Goal: Transaction & Acquisition: Purchase product/service

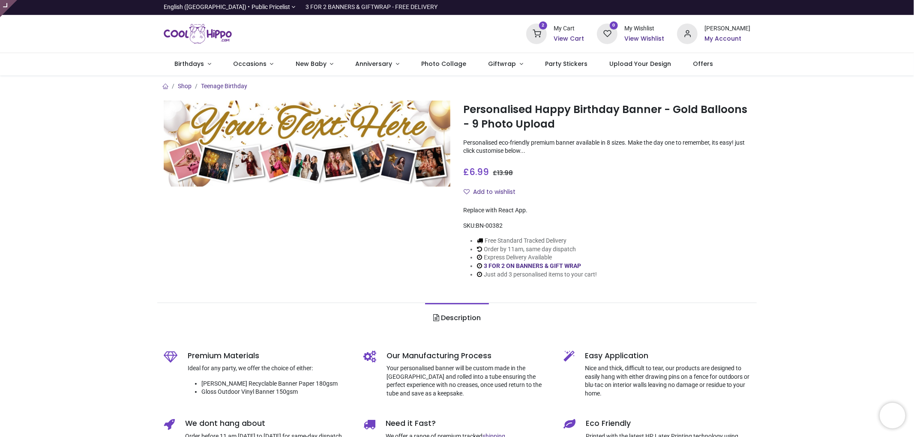
type input "**********"
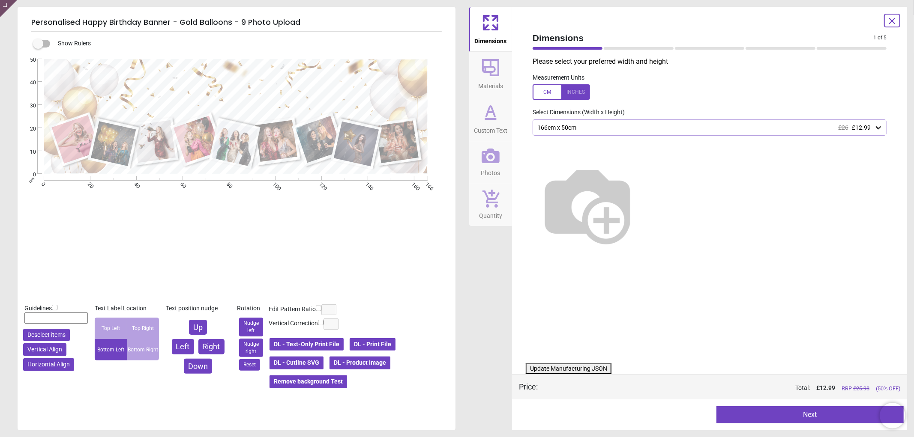
type textarea "**********"
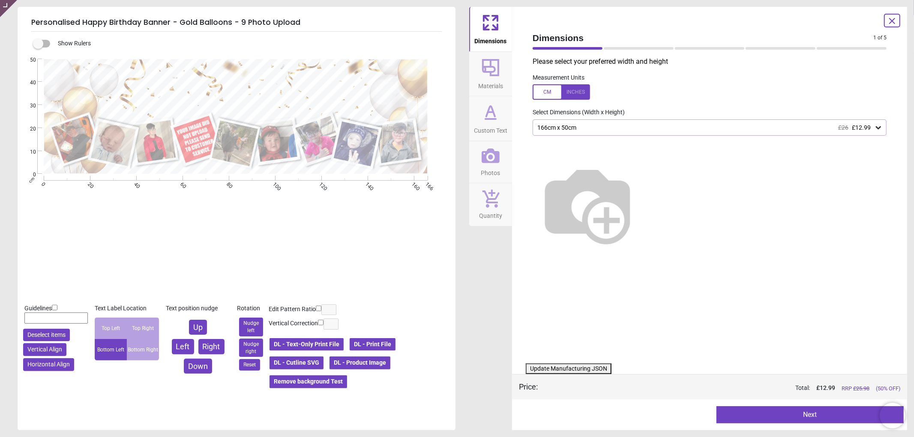
click at [492, 160] on icon at bounding box center [491, 156] width 18 height 18
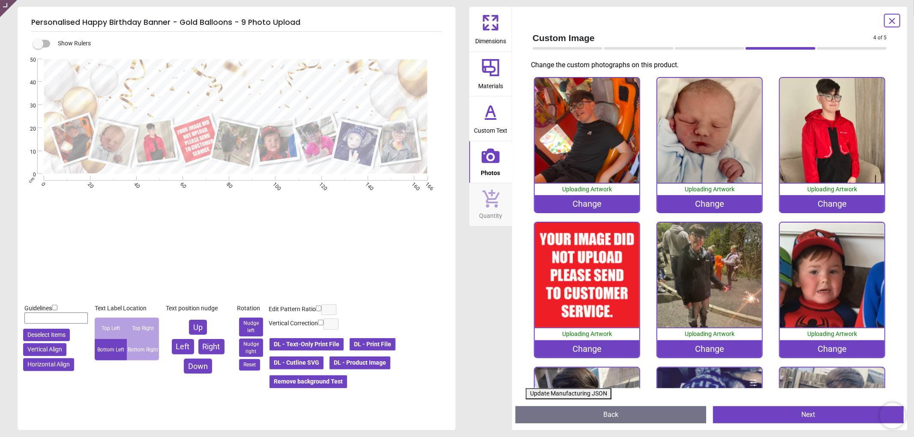
click at [605, 343] on div "Change" at bounding box center [587, 349] width 105 height 17
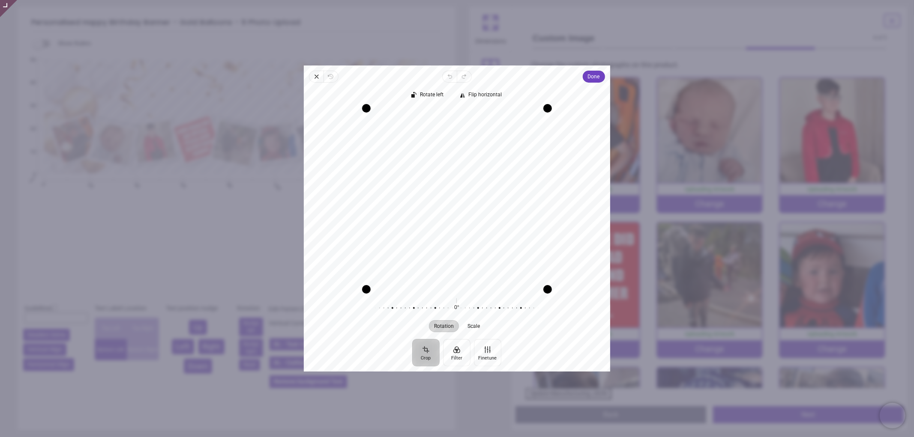
drag, startPoint x: 472, startPoint y: 208, endPoint x: 472, endPoint y: 261, distance: 52.7
click at [472, 261] on div "Recenter" at bounding box center [457, 198] width 293 height 181
click at [601, 74] on button "Done" at bounding box center [594, 77] width 22 height 12
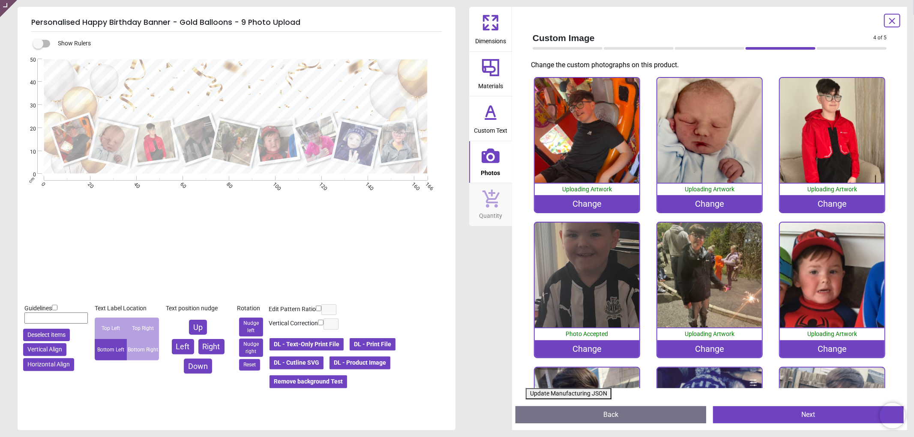
click at [568, 395] on button "Update Manufacturing JSON" at bounding box center [569, 394] width 86 height 11
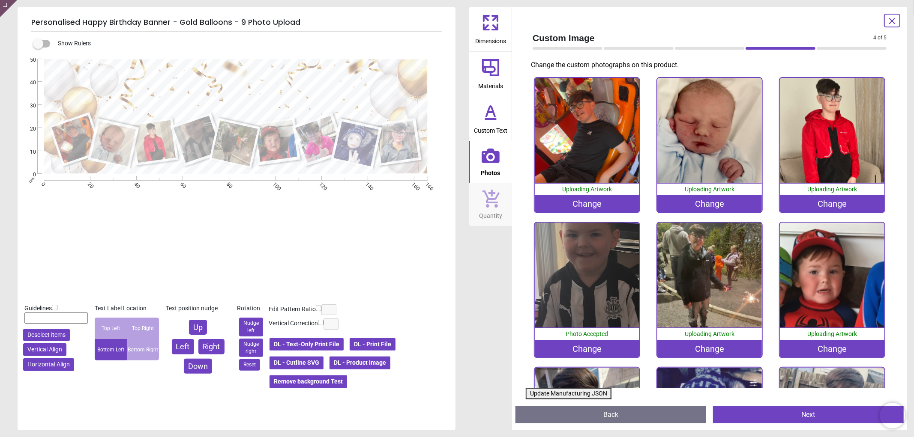
click at [568, 395] on button "Update Manufacturing JSON" at bounding box center [569, 394] width 86 height 11
click at [569, 395] on button "Update Manufacturing JSON" at bounding box center [569, 394] width 86 height 11
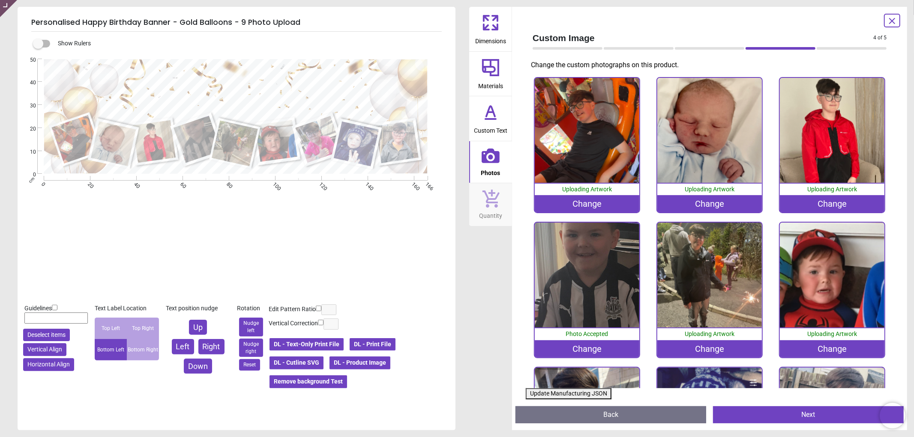
click at [569, 395] on button "Update Manufacturing JSON" at bounding box center [569, 394] width 86 height 11
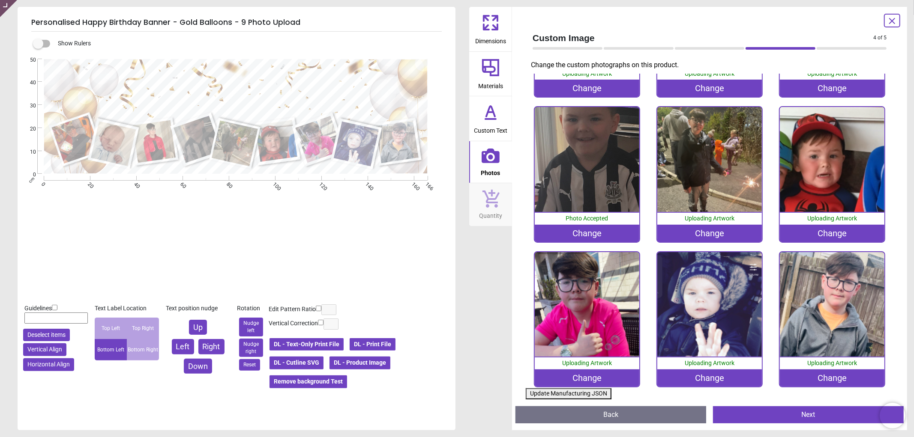
scroll to position [117, 0]
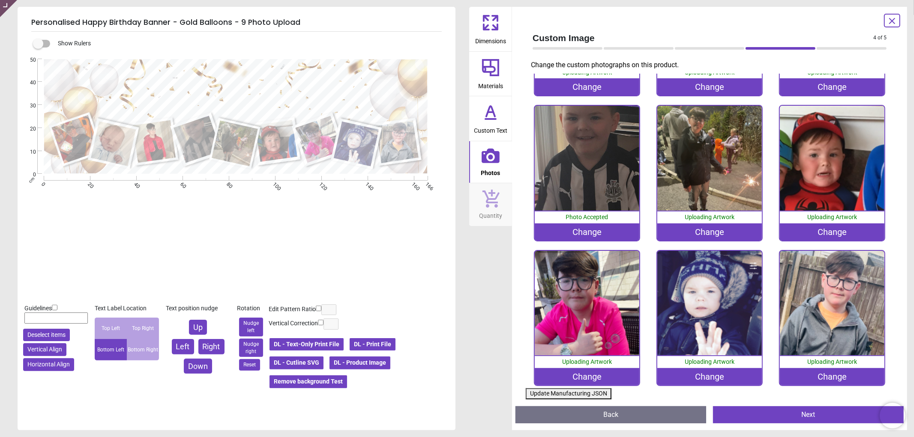
click at [552, 395] on button "Update Manufacturing JSON" at bounding box center [569, 394] width 86 height 11
click at [551, 394] on button "Update Manufacturing JSON" at bounding box center [569, 394] width 86 height 11
click at [534, 395] on button "Update Manufacturing JSON" at bounding box center [569, 394] width 86 height 11
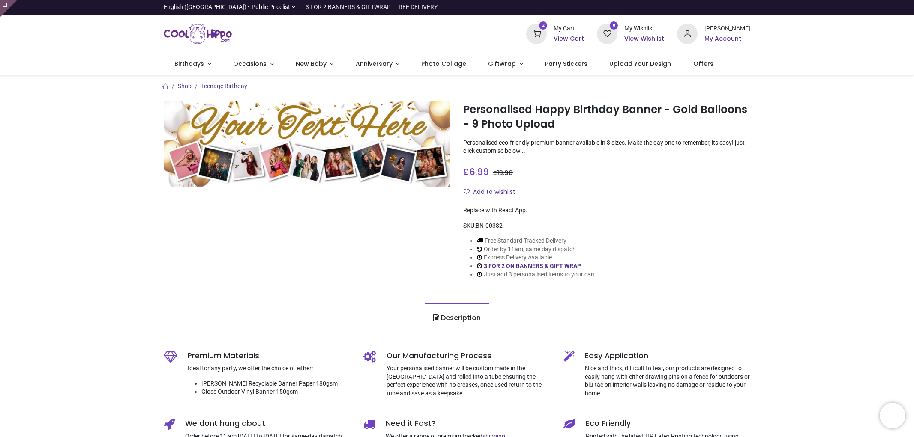
type input "**********"
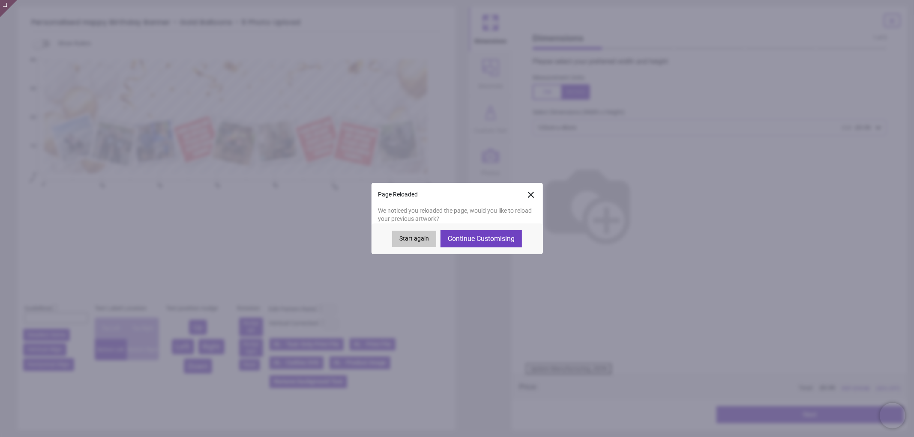
click at [530, 194] on icon at bounding box center [530, 194] width 5 height 5
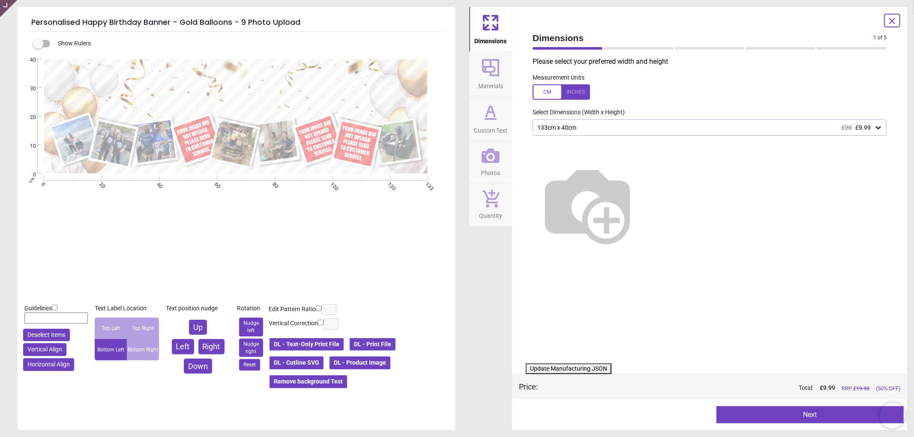
click at [382, 368] on button "DL - Product Image" at bounding box center [360, 363] width 63 height 15
